Goal: Task Accomplishment & Management: Manage account settings

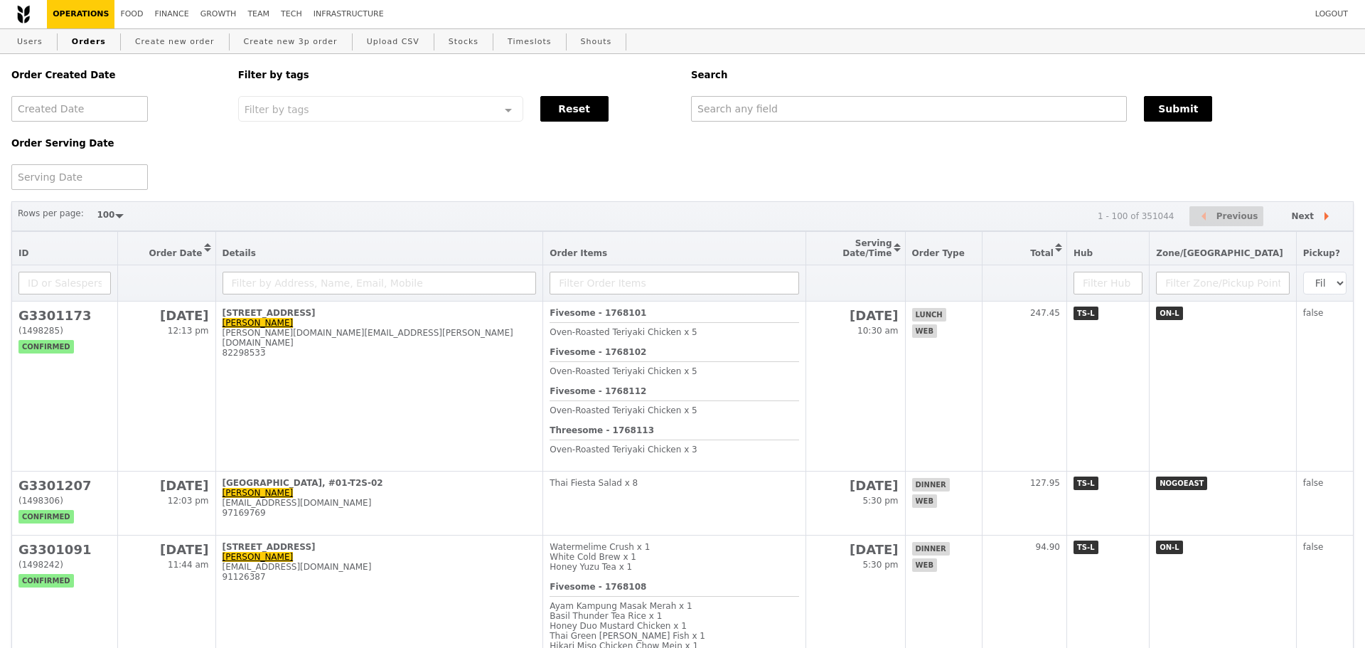
select select "100"
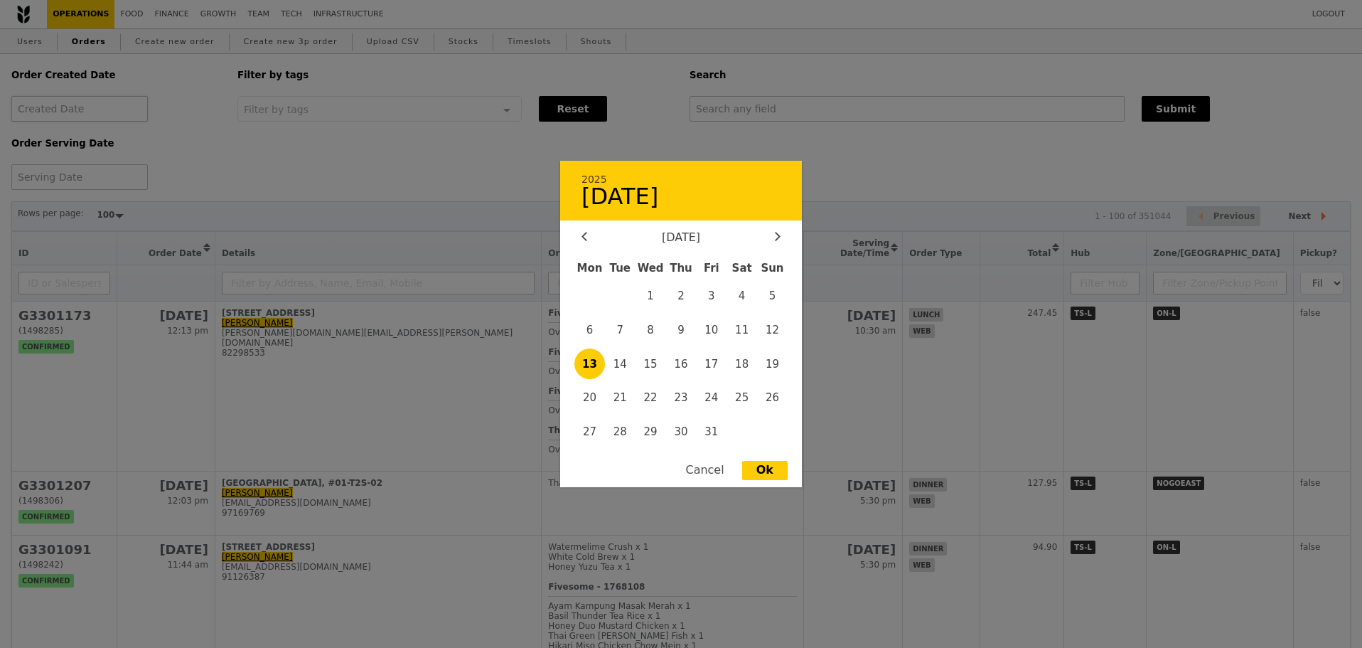
click at [45, 108] on div "2025 [DATE] [DATE] Mon Tue Wed Thu Fri Sat Sun 1 2 3 4 5 6 7 8 9 10 11 12 13 14…" at bounding box center [79, 109] width 136 height 26
click at [328, 198] on div at bounding box center [681, 324] width 1362 height 648
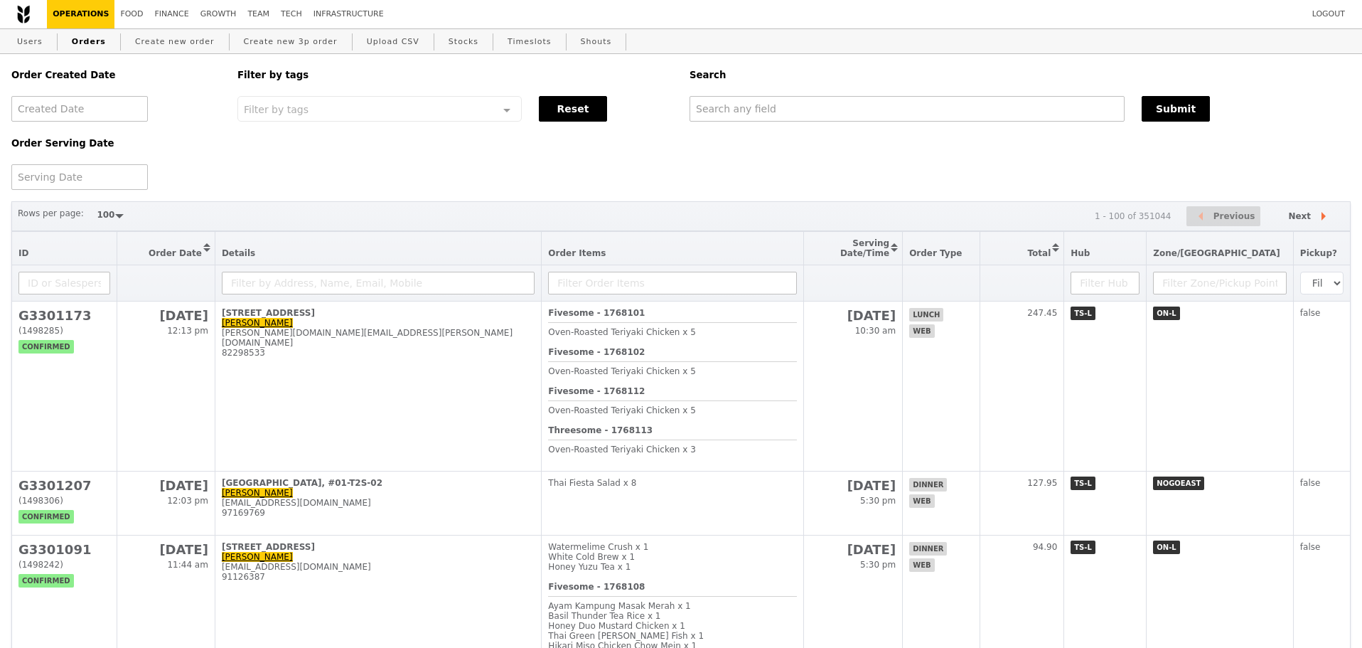
click at [77, 175] on div at bounding box center [681, 324] width 1362 height 648
click at [80, 173] on div at bounding box center [79, 177] width 136 height 26
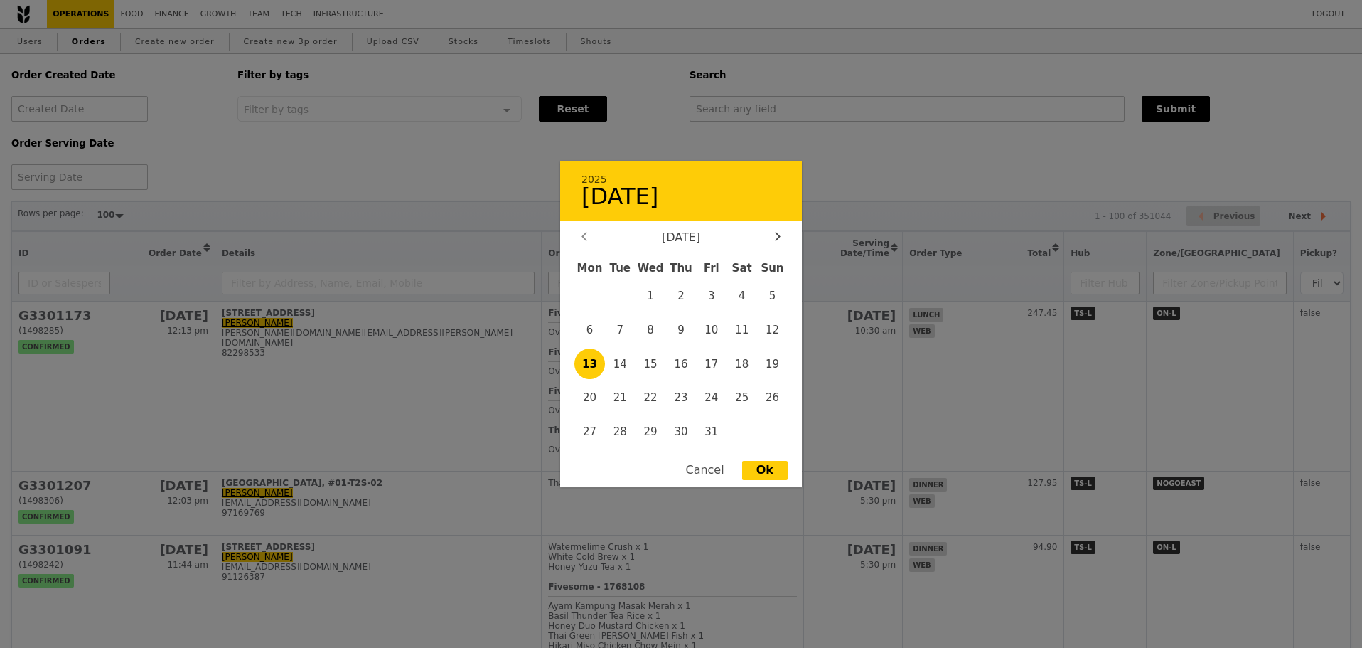
click at [586, 234] on icon at bounding box center [584, 236] width 6 height 9
click at [650, 396] on span "24" at bounding box center [650, 397] width 31 height 31
type input "[DATE]"
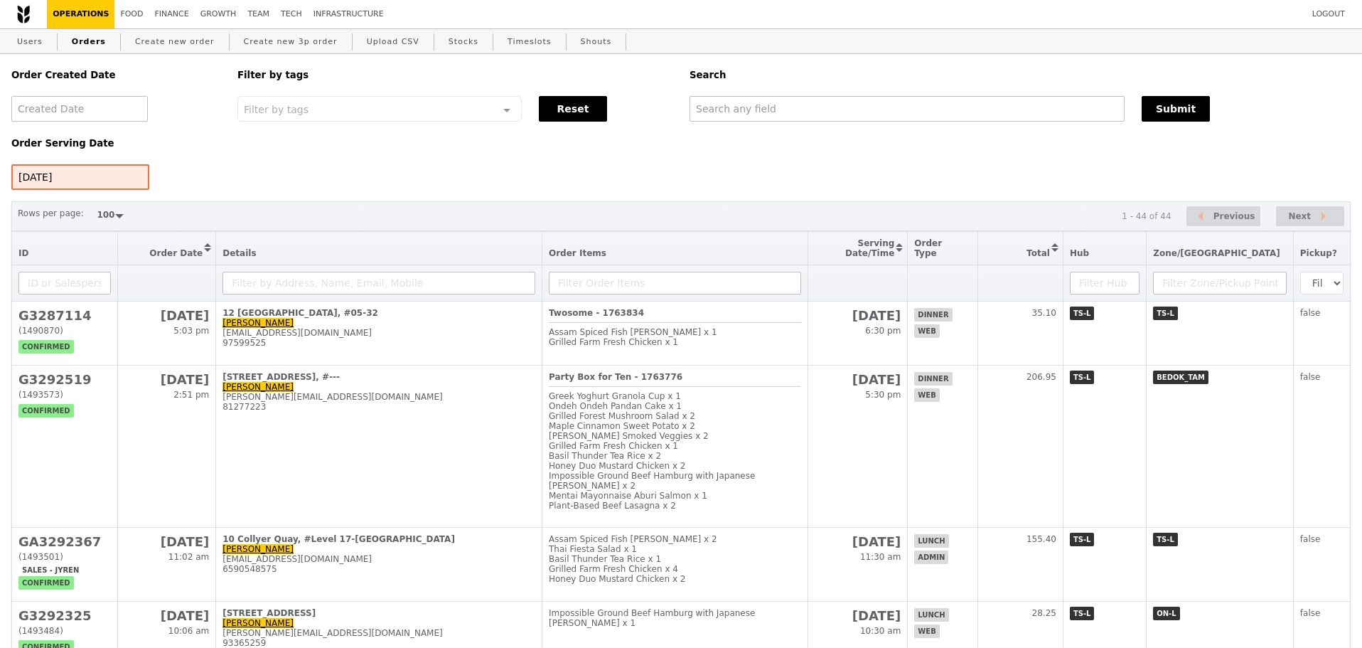
click at [655, 180] on div "Order Created Date Order Serving Date [DATE] Filter by tags Filter by tags Meal…" at bounding box center [681, 122] width 1356 height 136
click at [768, 110] on input "text" at bounding box center [907, 109] width 435 height 26
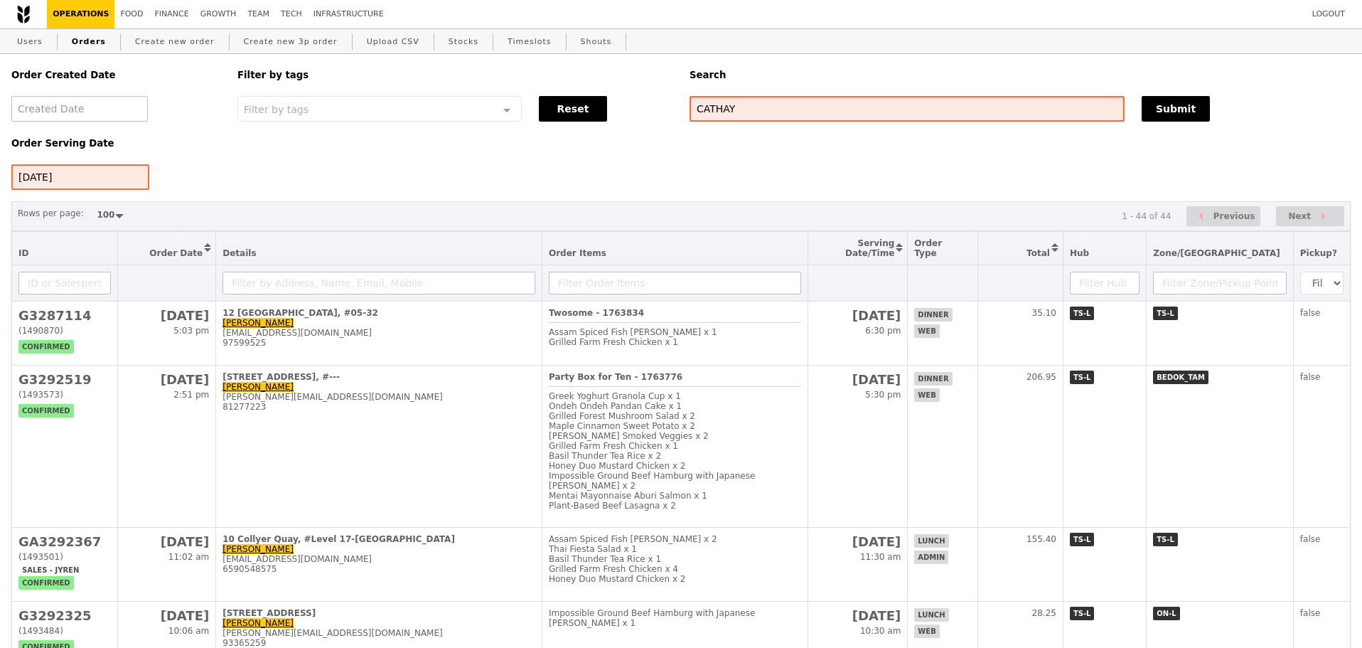
type input "CATHAY"
